Goal: Transaction & Acquisition: Subscribe to service/newsletter

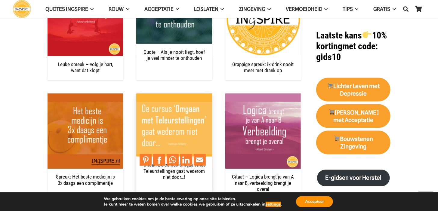
scroll to position [632, 0]
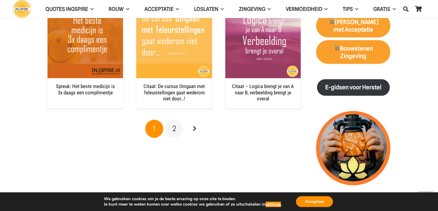
click at [174, 128] on span "2" at bounding box center [174, 129] width 4 height 9
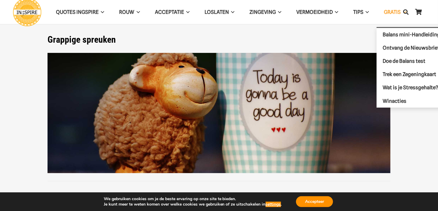
click at [393, 13] on span "GRATIS" at bounding box center [392, 12] width 17 height 6
